Goal: Information Seeking & Learning: Learn about a topic

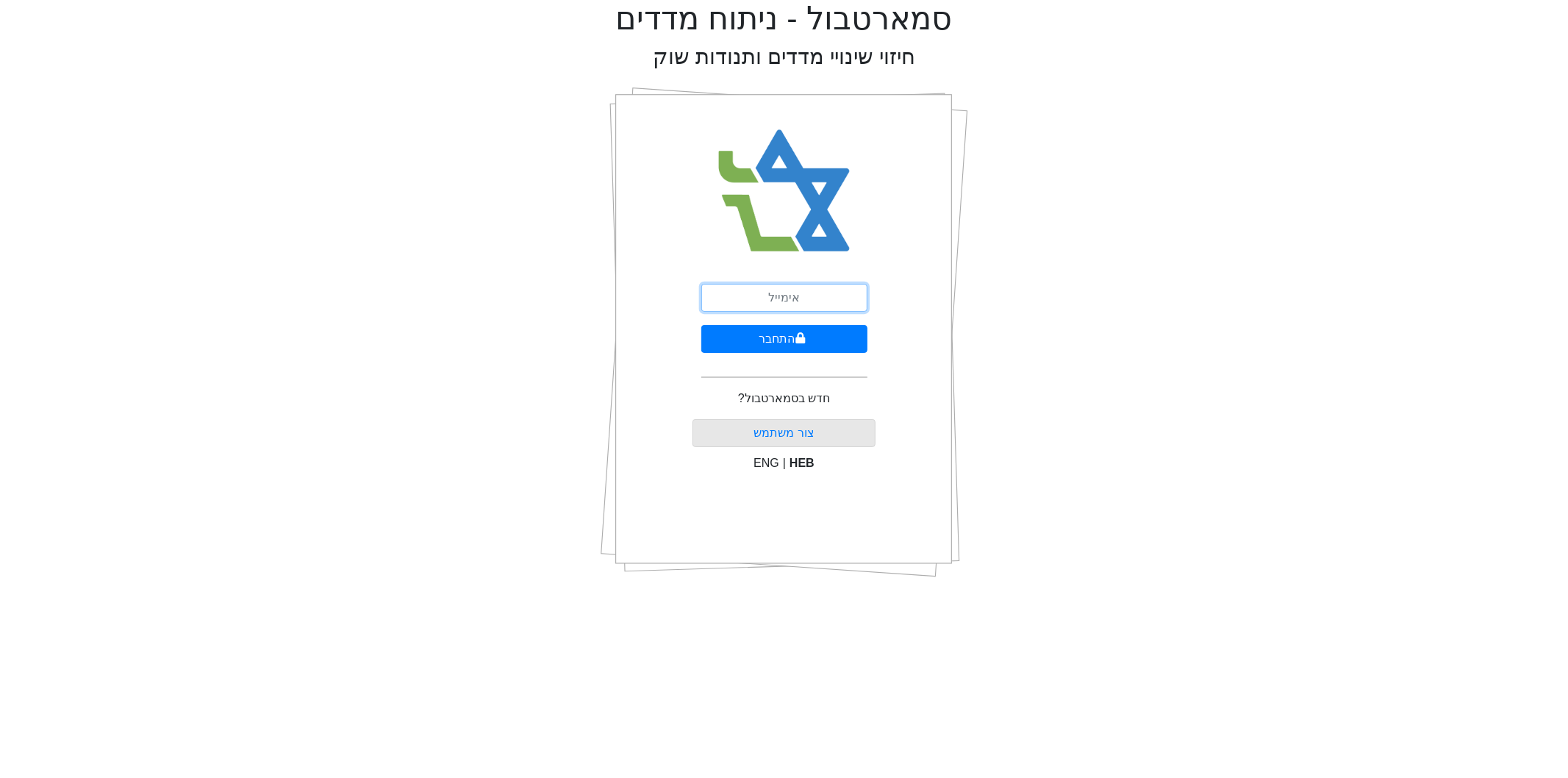
click at [803, 292] on input "email" at bounding box center [784, 297] width 166 height 28
type input "צ"
type input "[EMAIL_ADDRESS][DOMAIN_NAME]"
click at [802, 346] on button "התחבר" at bounding box center [784, 339] width 166 height 28
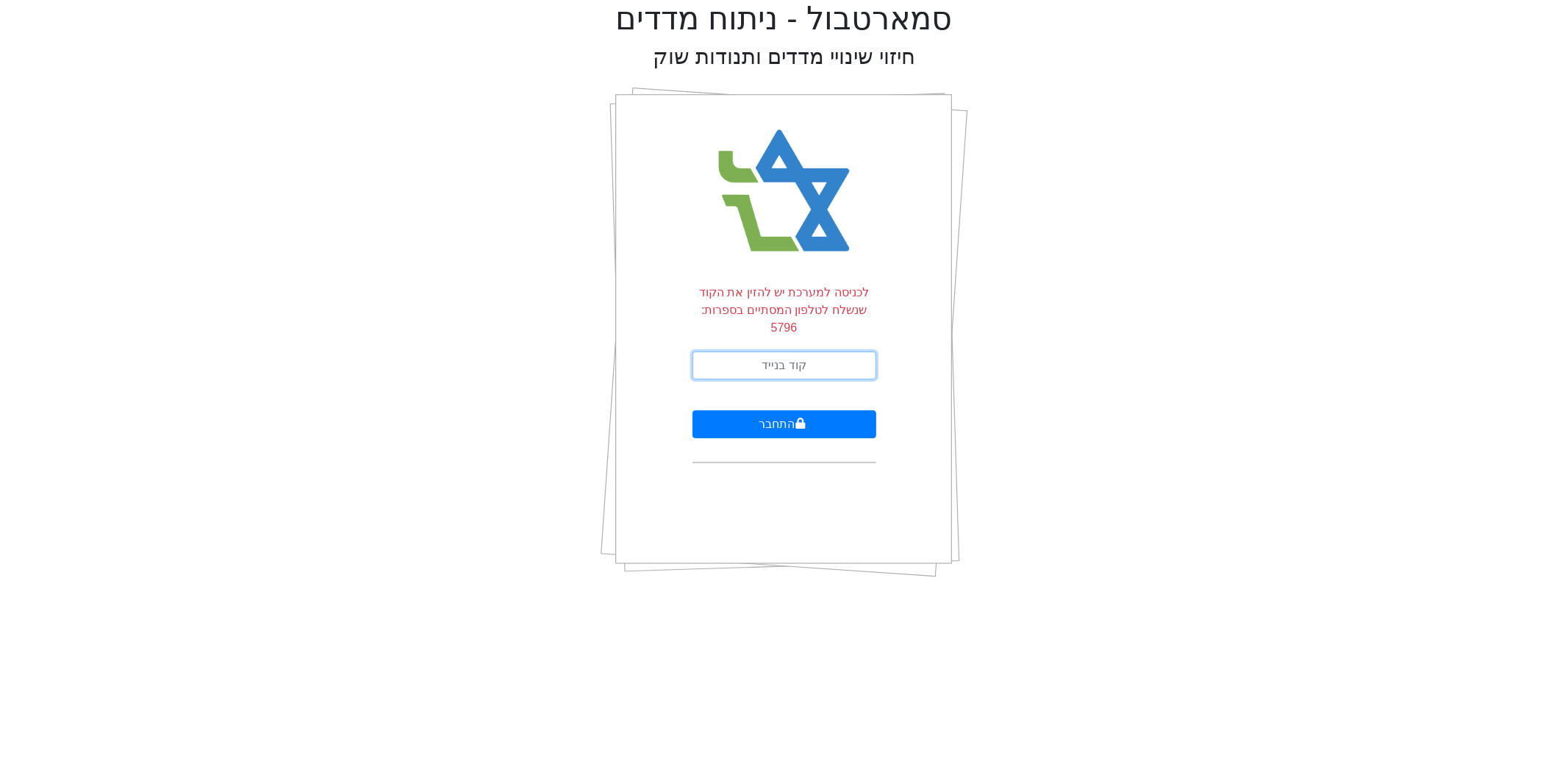
click at [802, 351] on input "text" at bounding box center [784, 365] width 184 height 28
type input "159801"
click at [803, 421] on form "לכניסה למערכת יש להזין את הקוד שנשלח לטלפון המסתיים בספרות: 5796 159801 התחבר" at bounding box center [784, 373] width 184 height 179
click at [803, 415] on button "התחבר" at bounding box center [784, 424] width 184 height 28
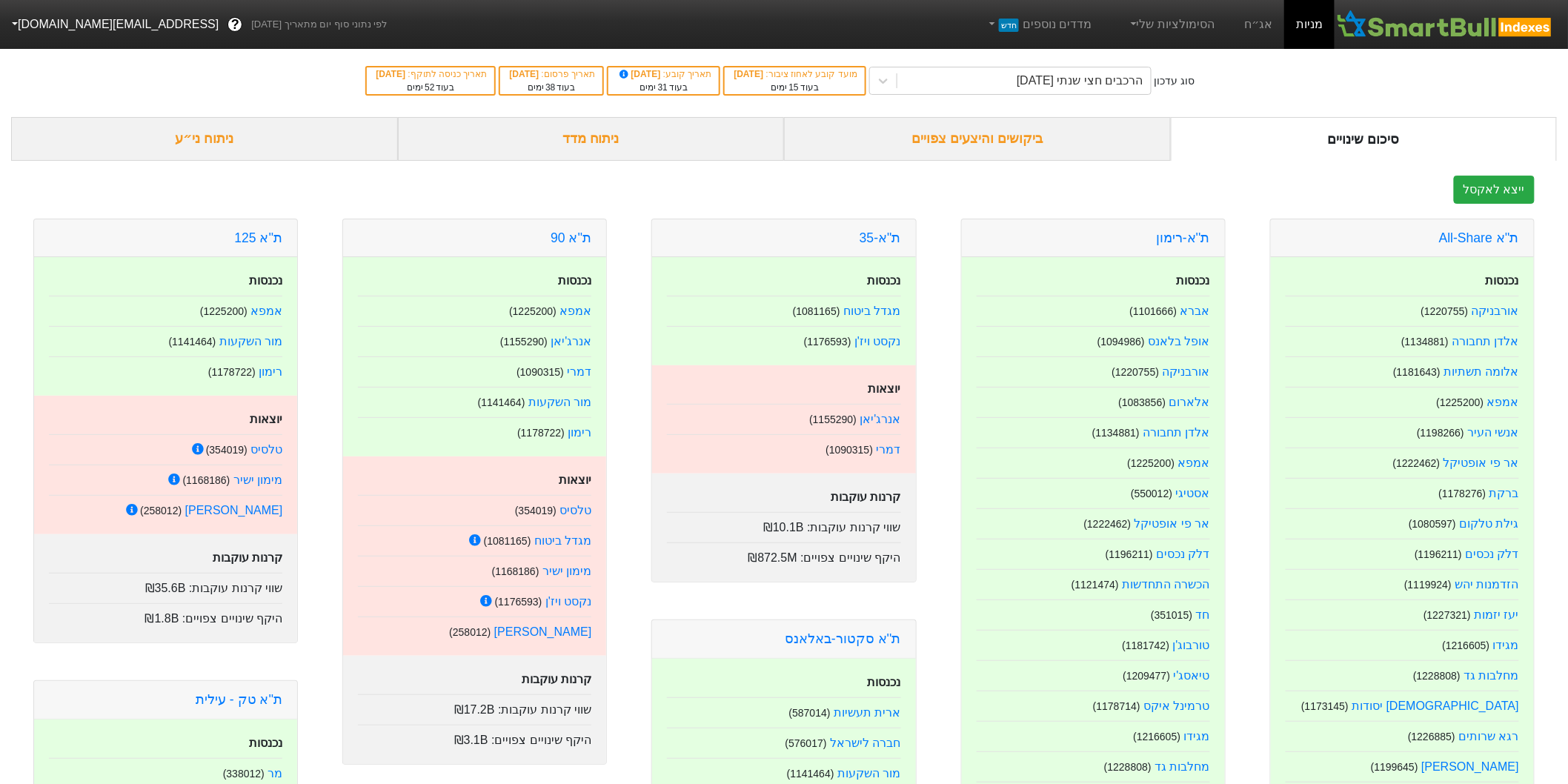
click at [572, 245] on div "ת''א 90" at bounding box center [474, 238] width 263 height 37
click at [572, 240] on link "ת''א 90" at bounding box center [570, 238] width 40 height 15
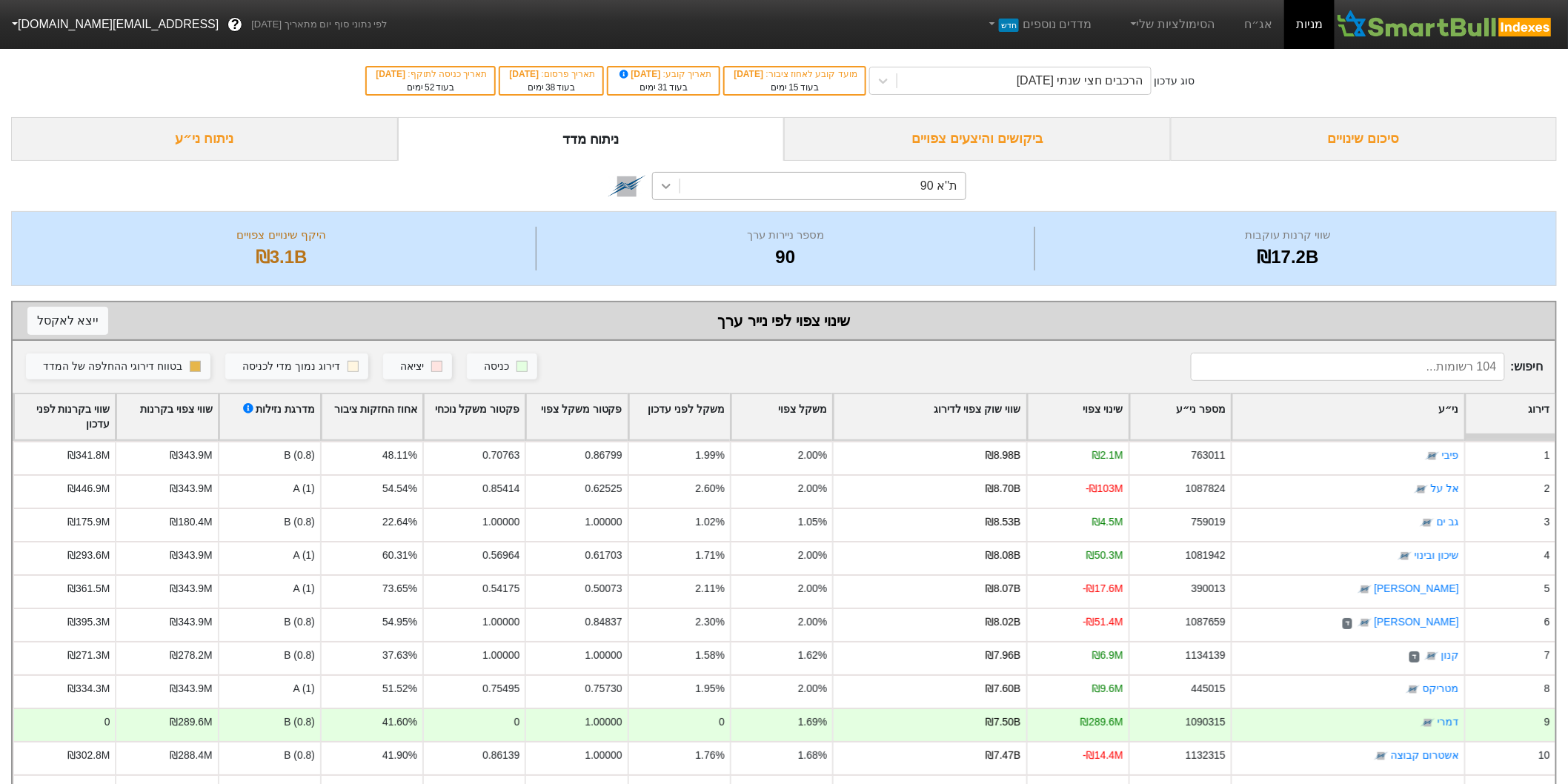
click at [664, 195] on div at bounding box center [666, 185] width 26 height 26
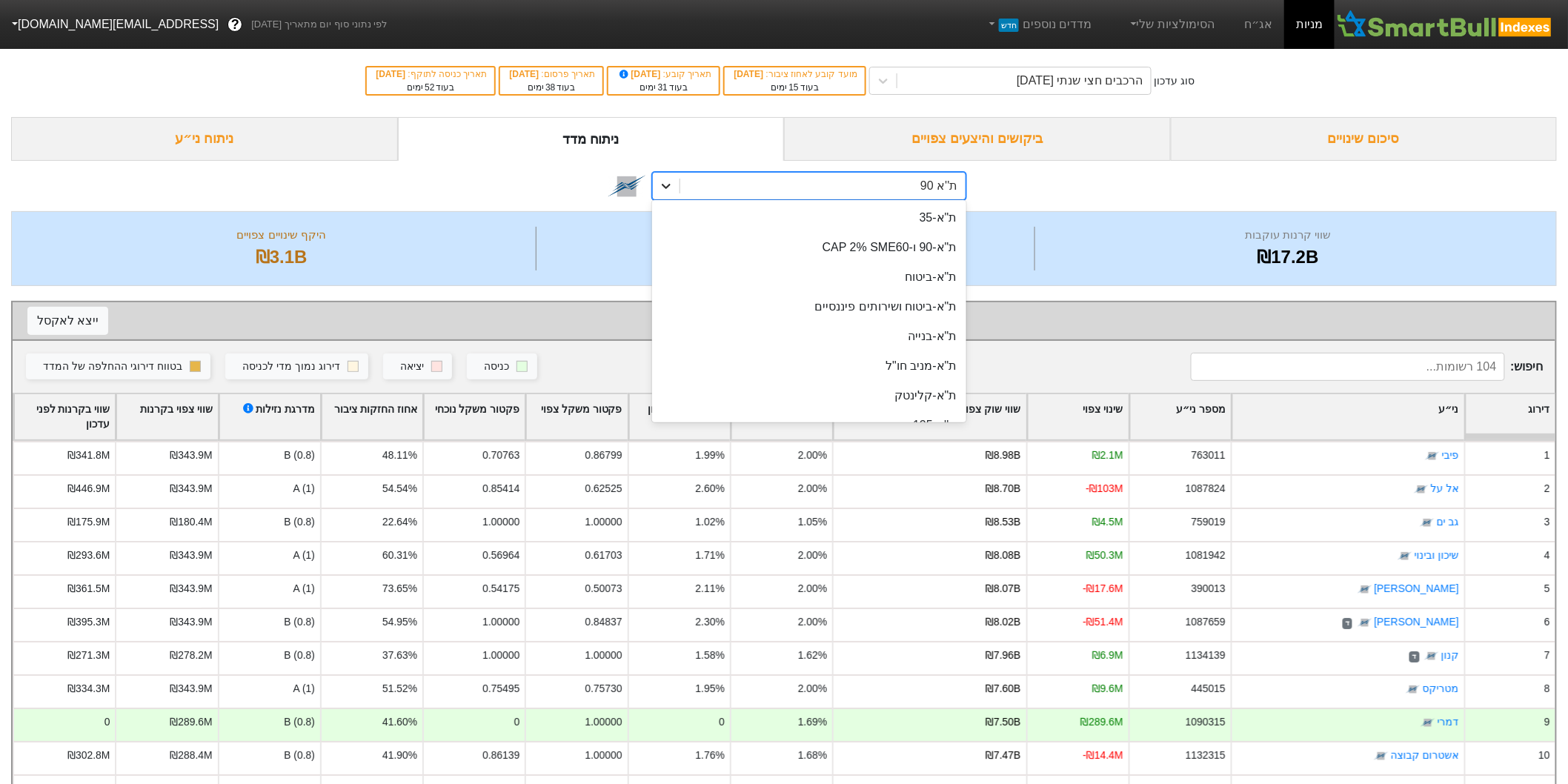
scroll to position [57, 0]
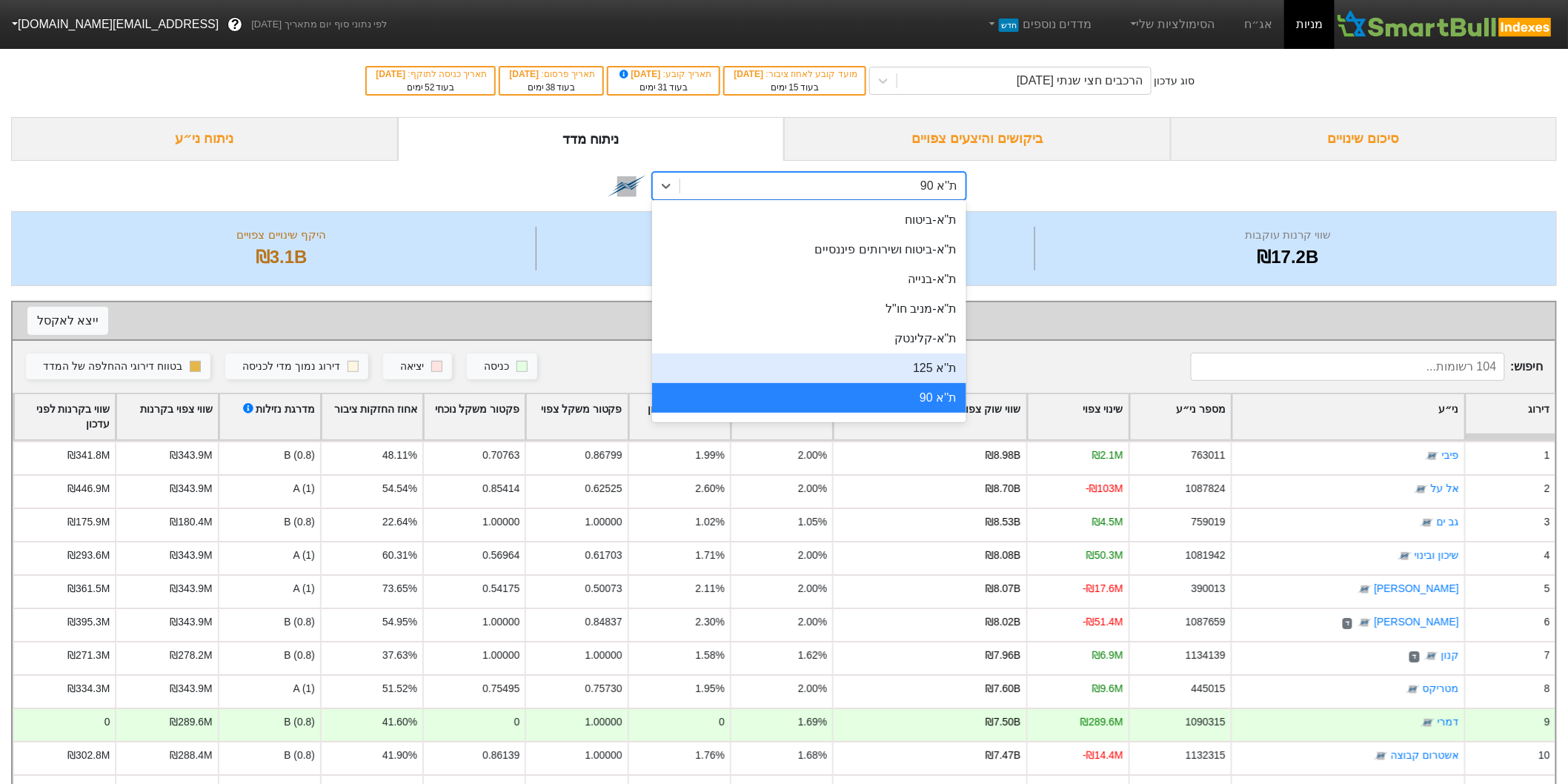
click at [842, 367] on div "ת''א 125" at bounding box center [808, 368] width 314 height 30
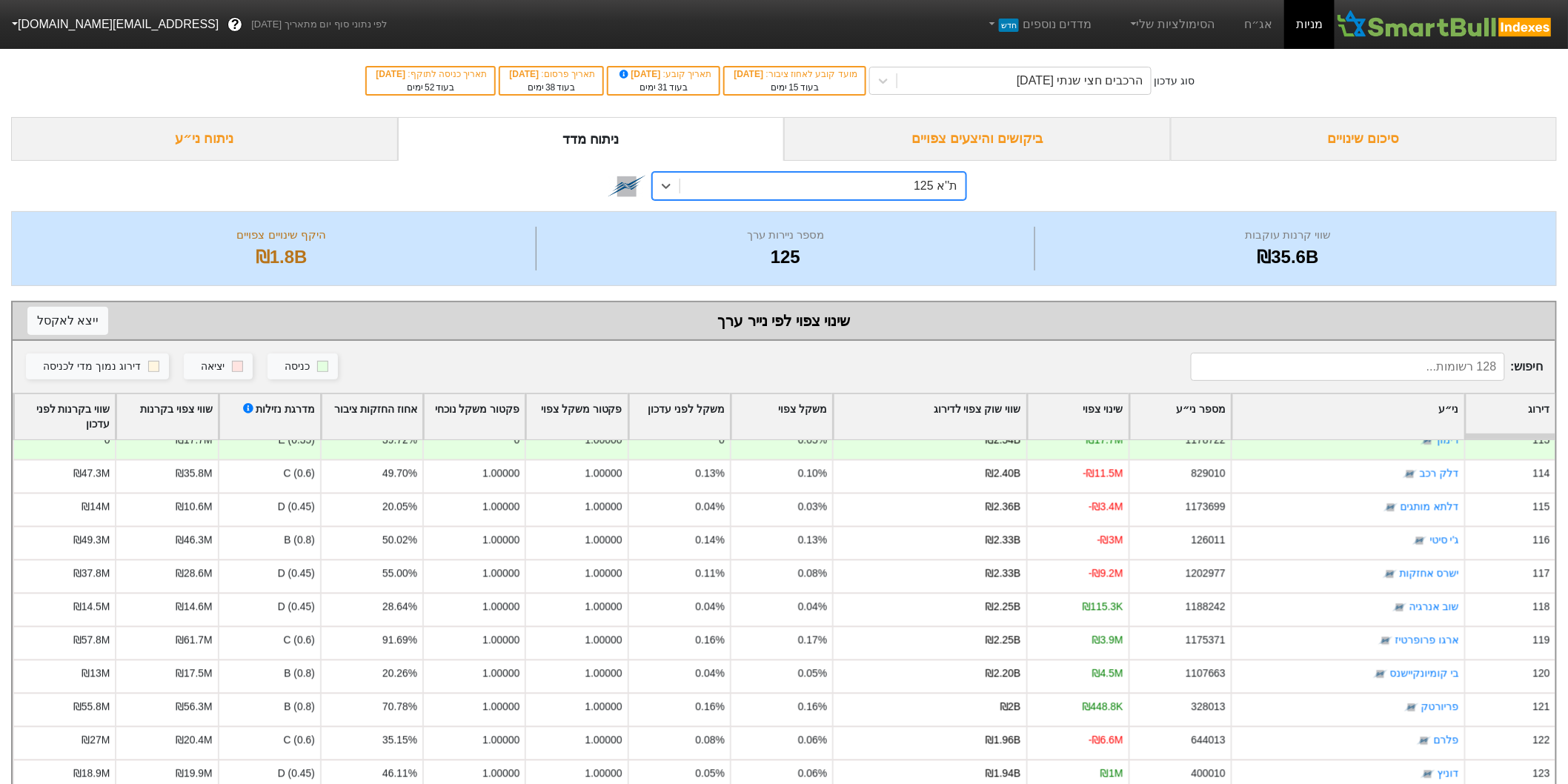
click at [771, 186] on div "ת''א 125" at bounding box center [822, 185] width 285 height 26
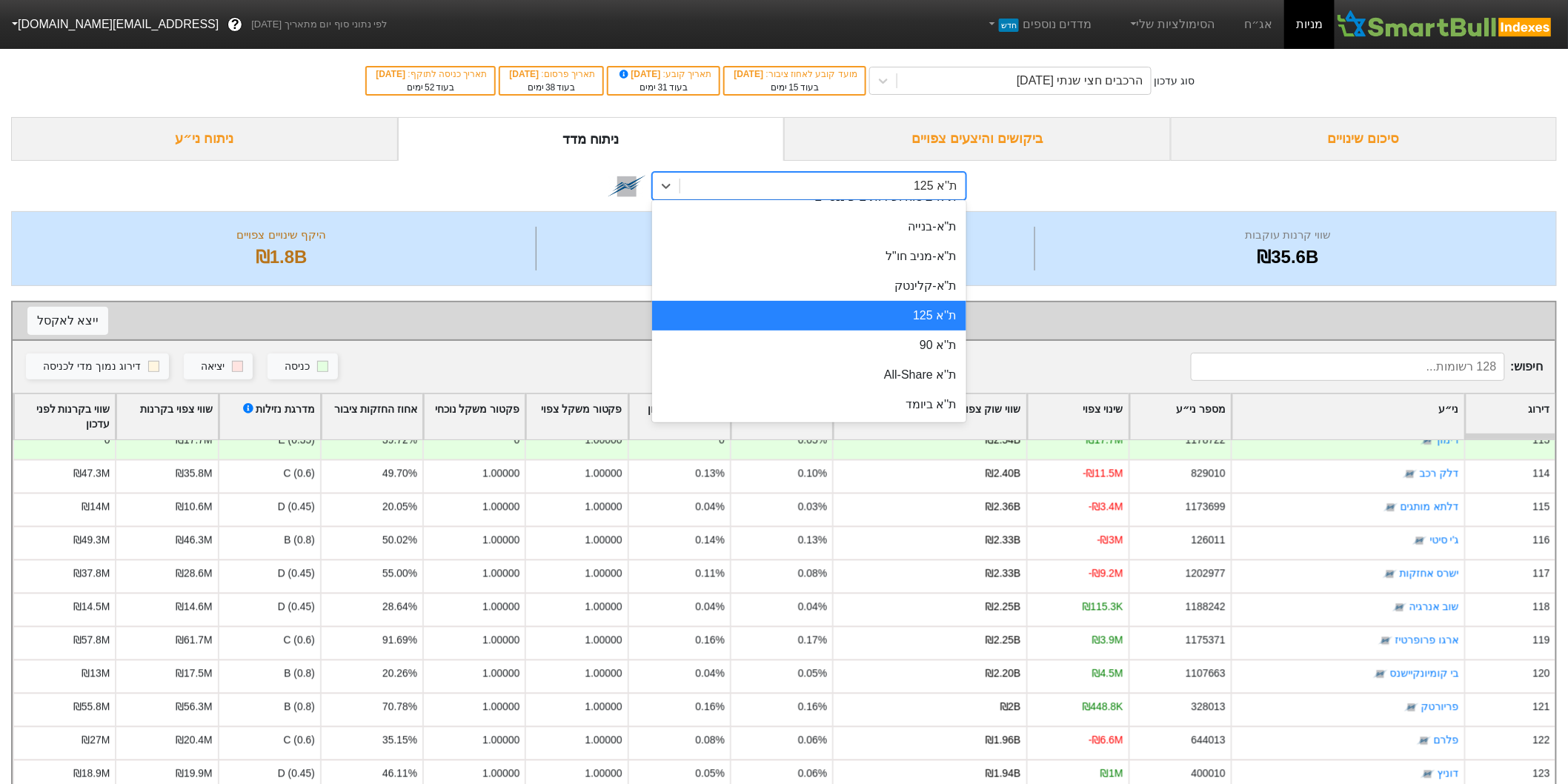
scroll to position [246, 0]
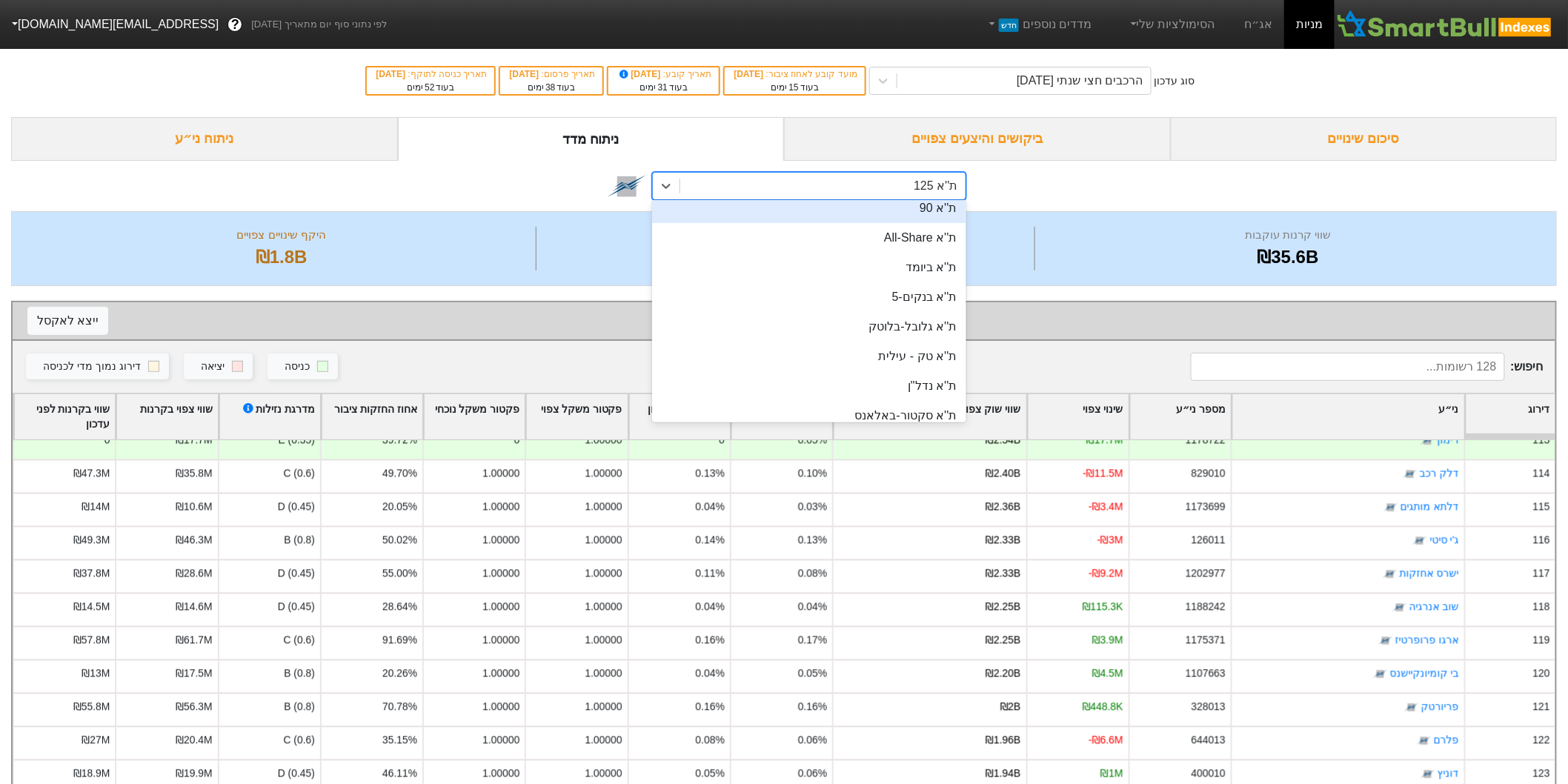
click at [914, 217] on div "ת''א 90" at bounding box center [808, 208] width 314 height 30
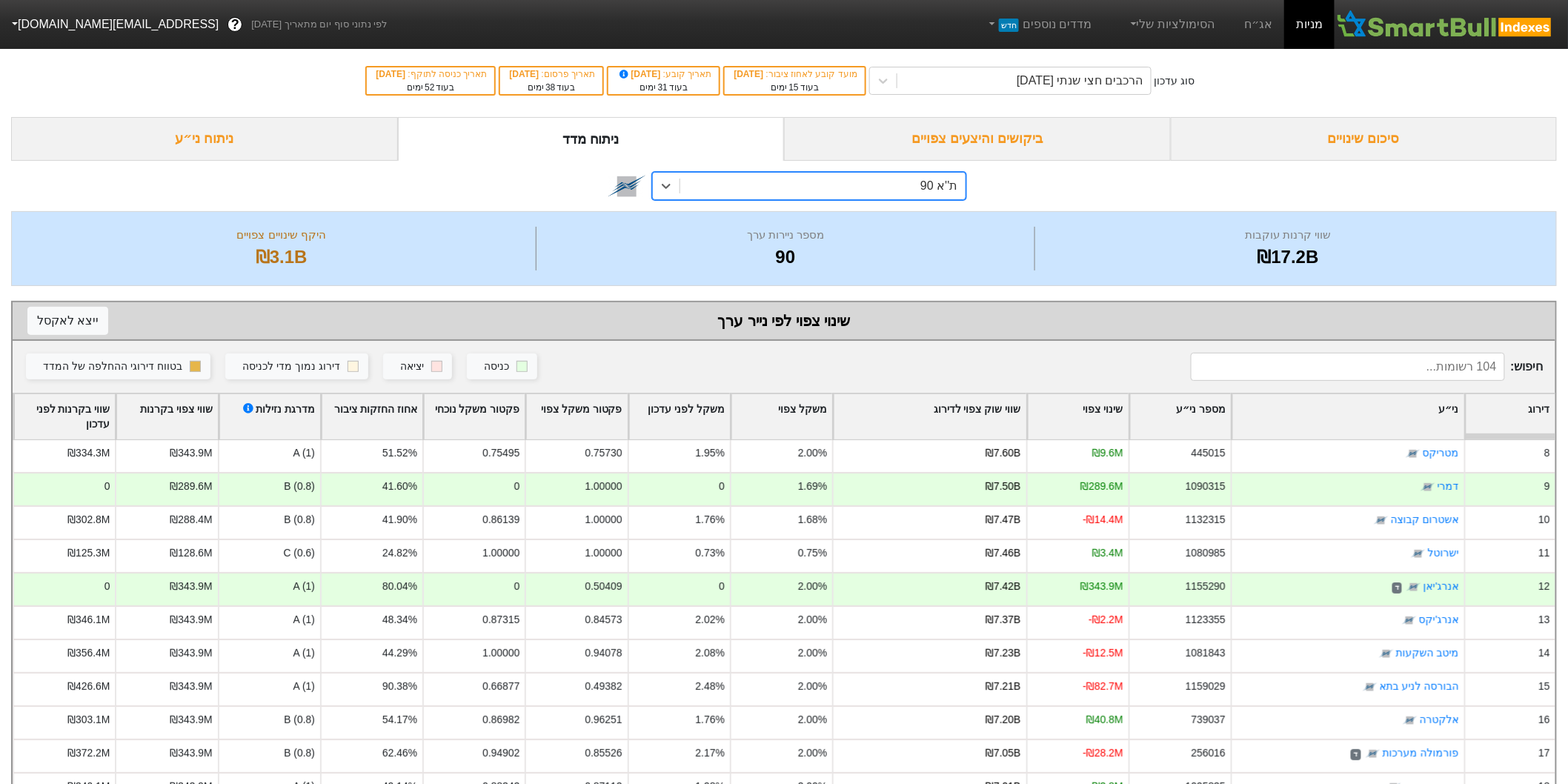
scroll to position [246, 0]
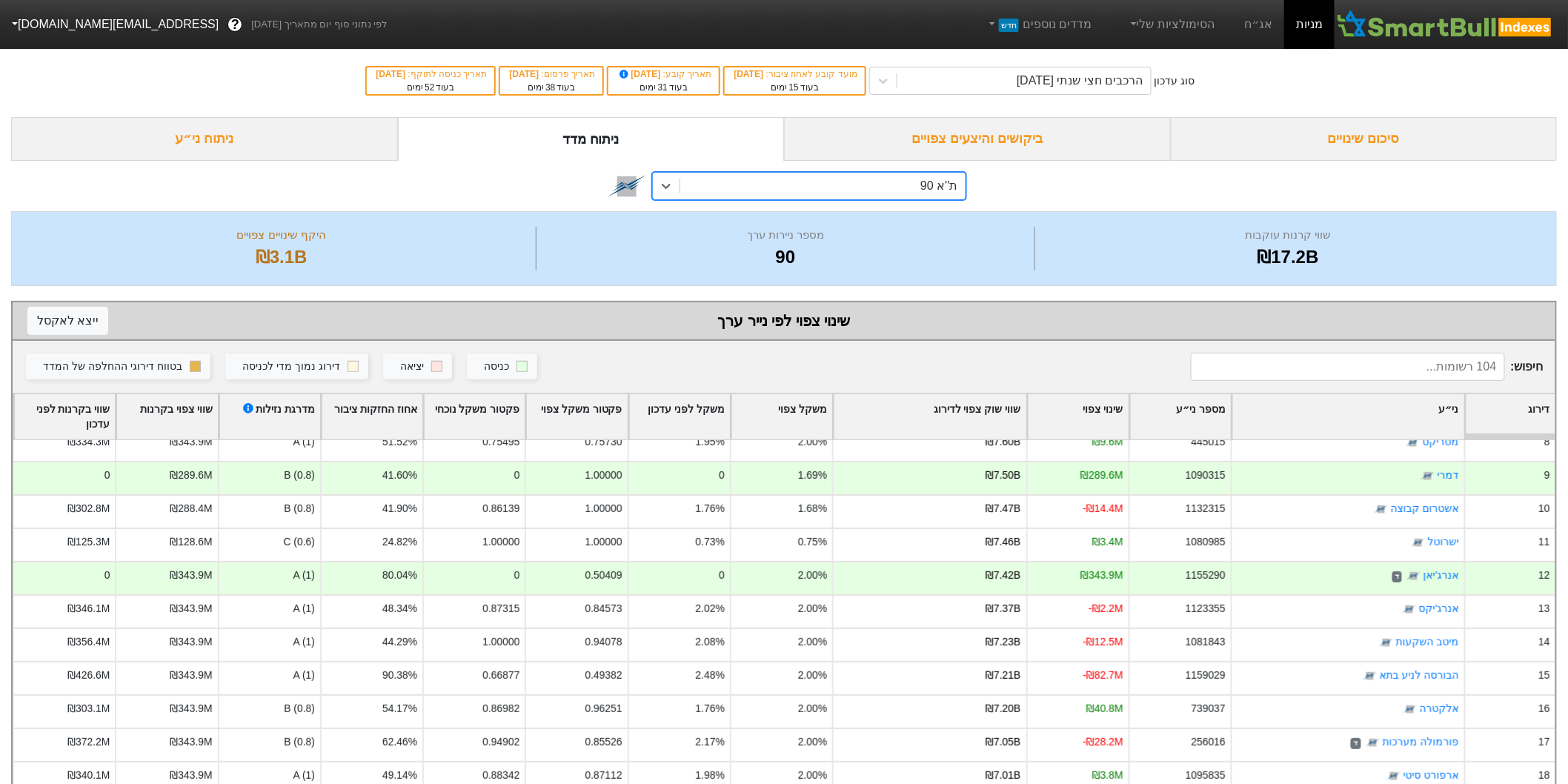
click at [757, 191] on div "ת''א 90" at bounding box center [822, 185] width 285 height 26
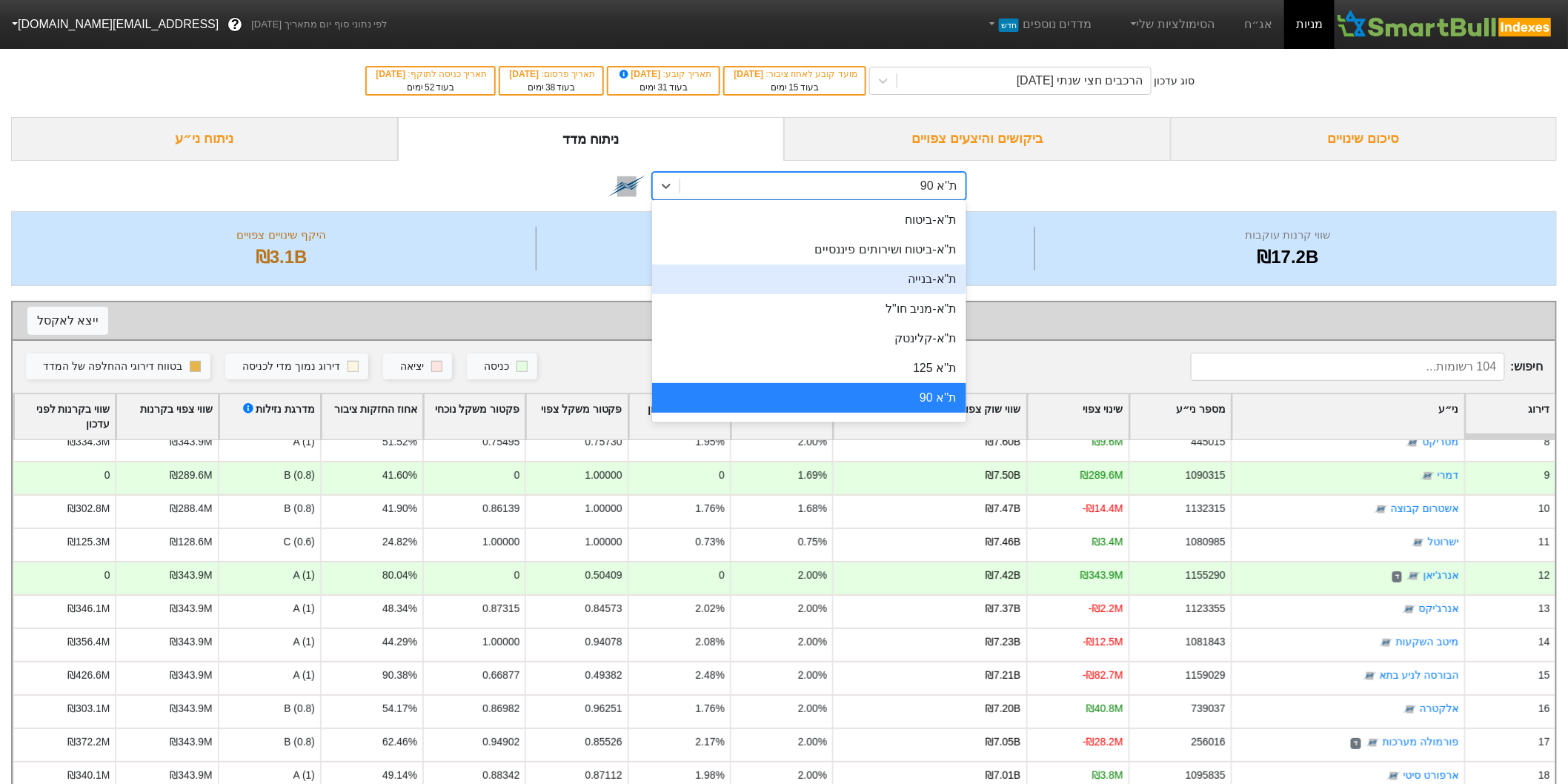
scroll to position [0, 0]
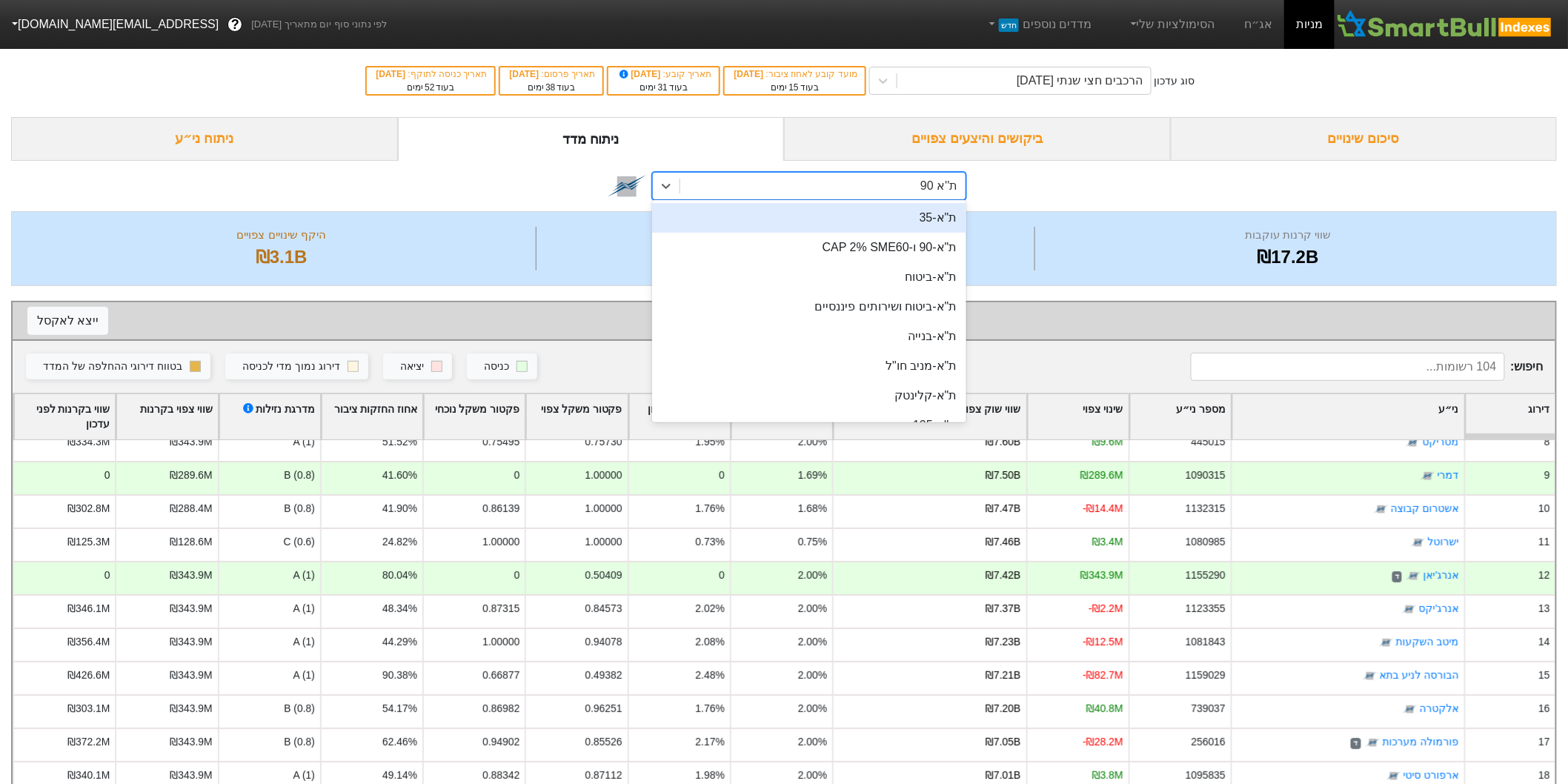
click at [939, 219] on div "ת"א-35" at bounding box center [808, 218] width 314 height 30
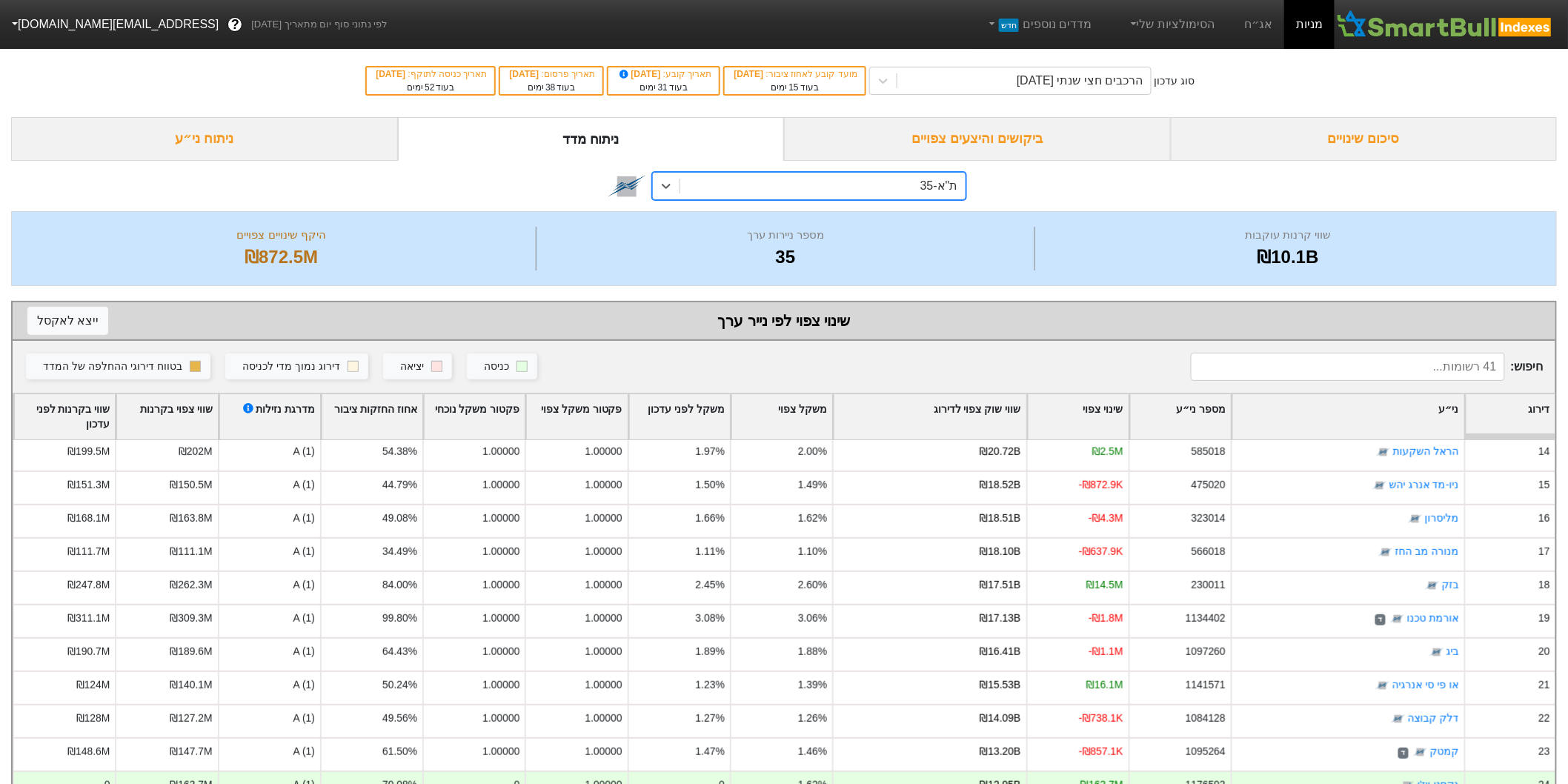
click at [850, 175] on div "ת"א-35" at bounding box center [822, 185] width 285 height 26
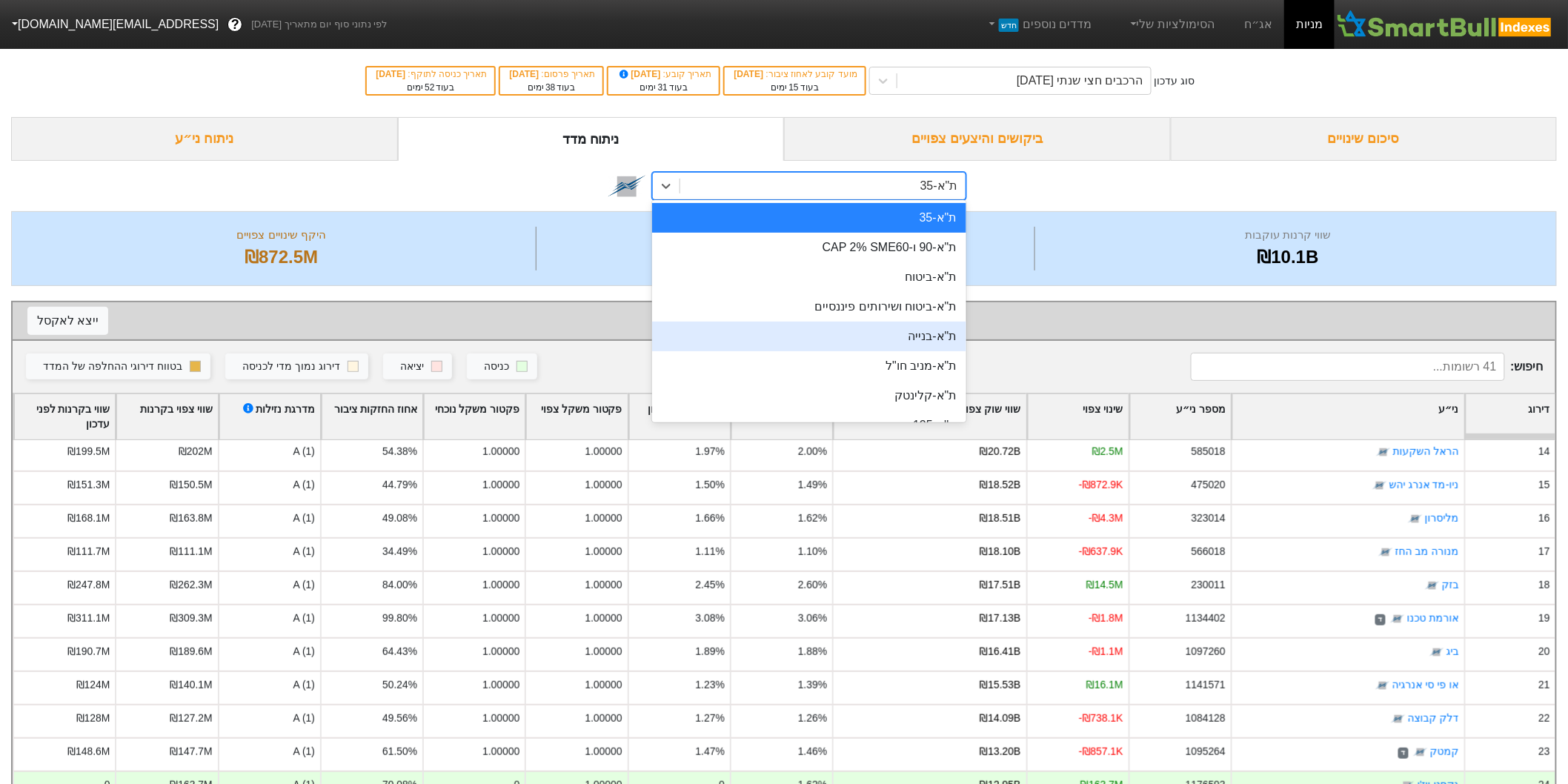
scroll to position [165, 0]
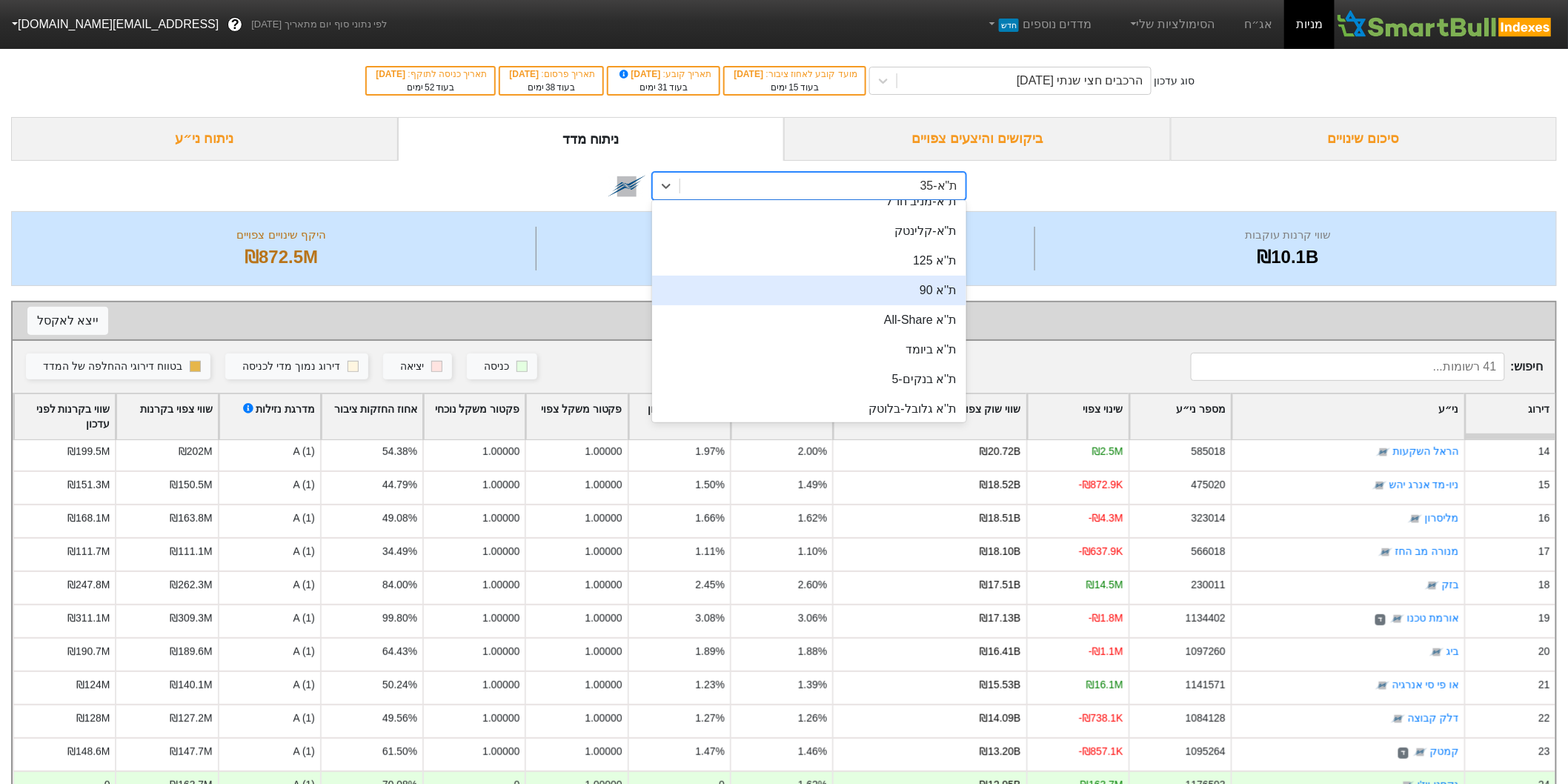
click at [937, 291] on div "ת''א 90" at bounding box center [808, 290] width 314 height 30
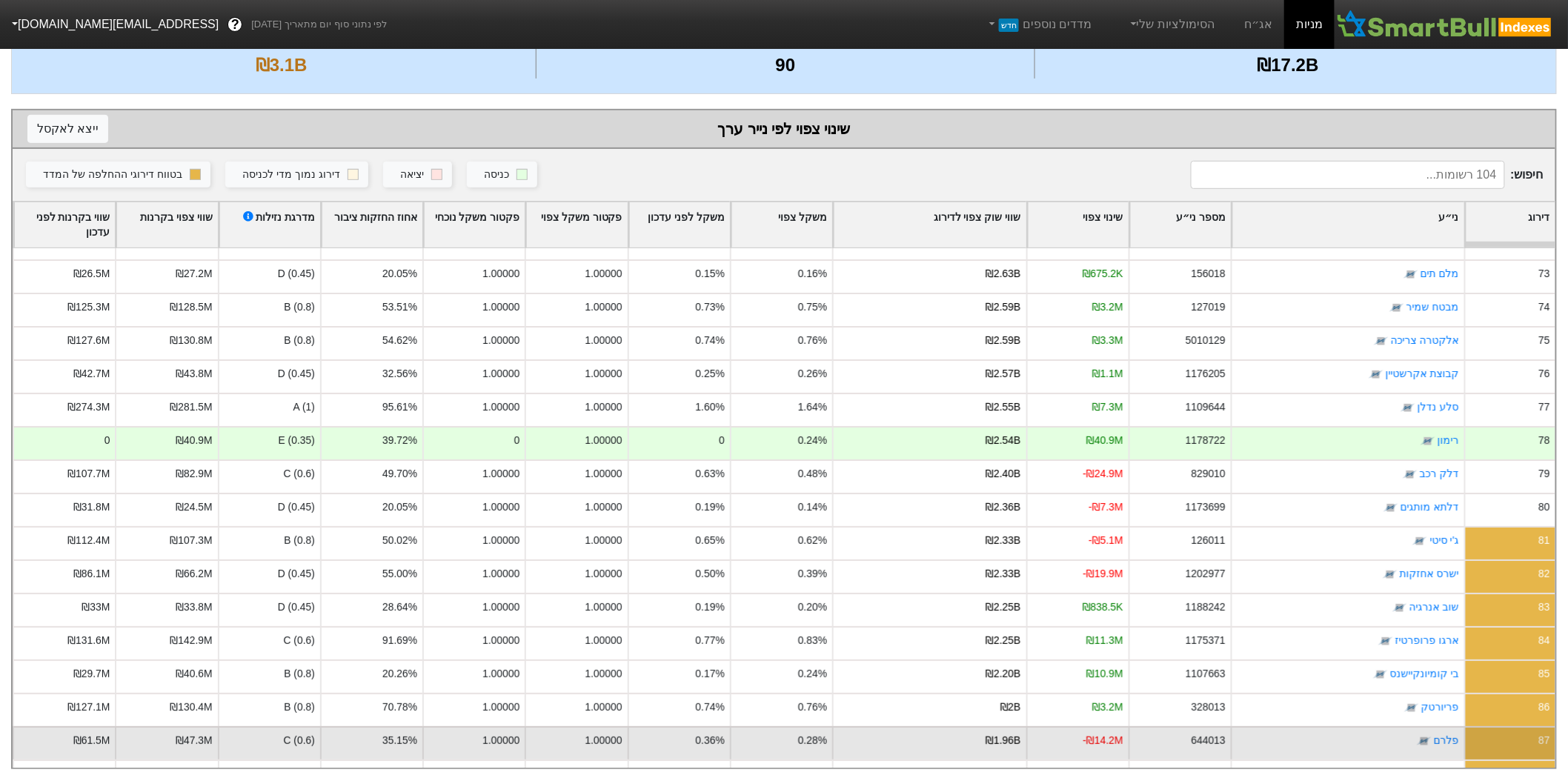
scroll to position [2372, 0]
